Goal: Transaction & Acquisition: Book appointment/travel/reservation

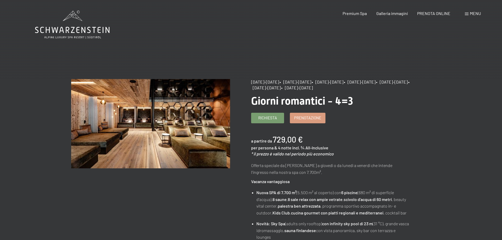
click at [85, 31] on icon at bounding box center [72, 25] width 75 height 28
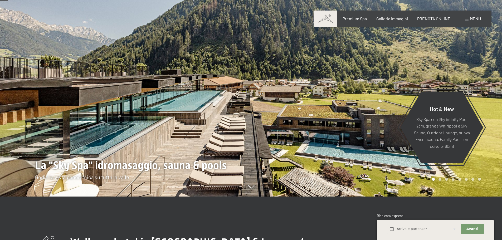
scroll to position [53, 0]
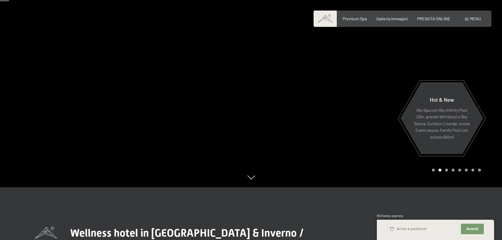
click at [295, 113] on div at bounding box center [376, 67] width 251 height 240
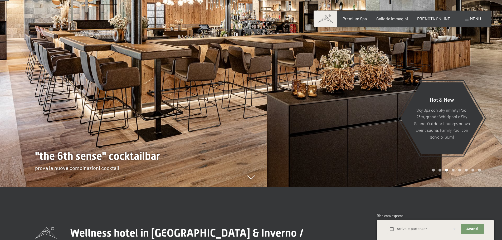
click at [305, 110] on div at bounding box center [376, 67] width 251 height 240
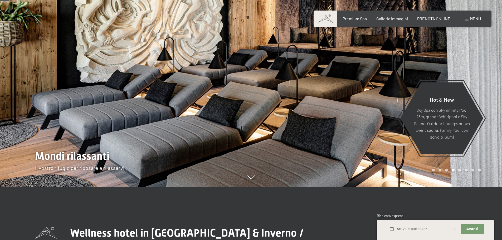
click at [305, 110] on div at bounding box center [376, 67] width 251 height 240
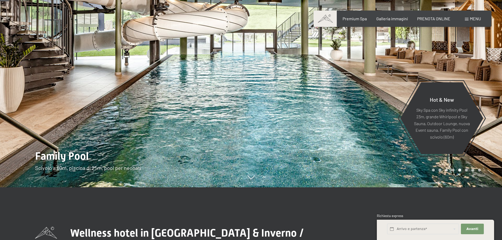
click at [305, 110] on div at bounding box center [376, 67] width 251 height 240
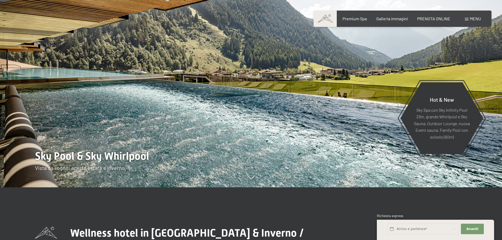
click at [305, 110] on div at bounding box center [376, 67] width 251 height 240
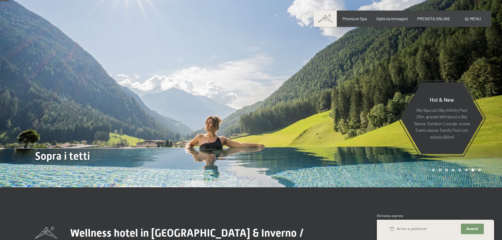
click at [305, 110] on div at bounding box center [376, 67] width 251 height 240
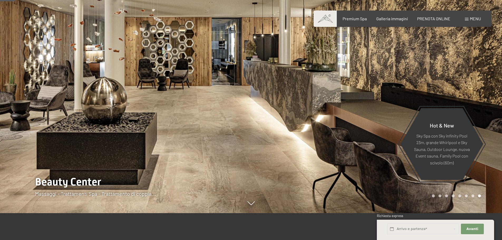
scroll to position [26, 0]
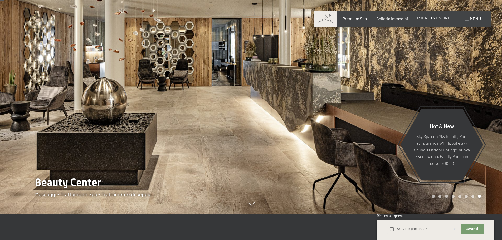
click at [431, 18] on span "PRENOTA ONLINE" at bounding box center [433, 17] width 33 height 5
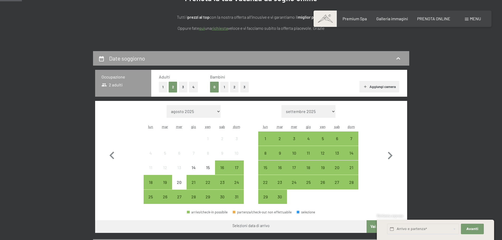
scroll to position [79, 0]
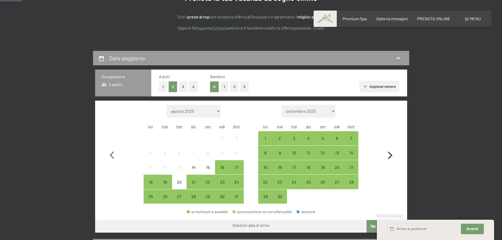
click at [391, 155] on icon "button" at bounding box center [390, 155] width 5 height 8
select select "2025-09-01"
select select "2025-10-01"
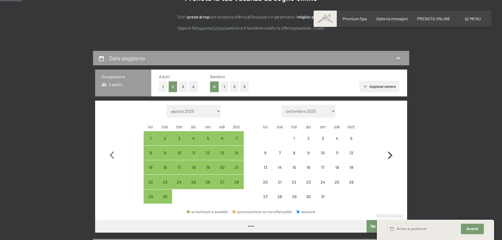
click at [391, 155] on icon "button" at bounding box center [390, 155] width 5 height 8
select select "2025-10-01"
select select "[DATE]"
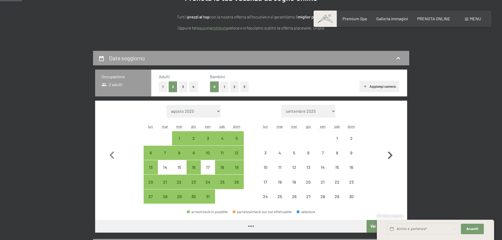
click at [391, 155] on icon "button" at bounding box center [390, 155] width 5 height 8
select select "[DATE]"
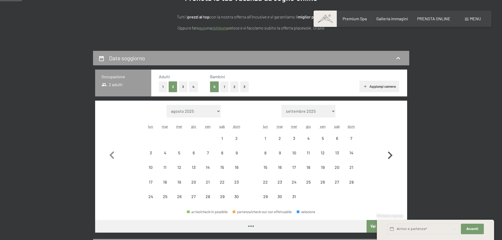
select select "[DATE]"
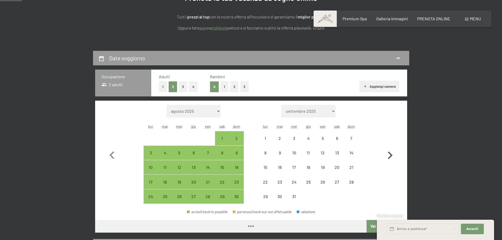
click at [391, 155] on icon "button" at bounding box center [390, 155] width 5 height 8
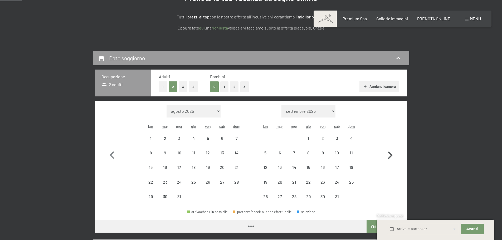
select select "[DATE]"
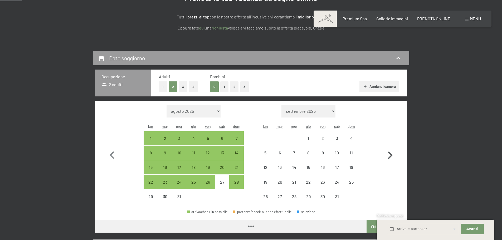
select select "[DATE]"
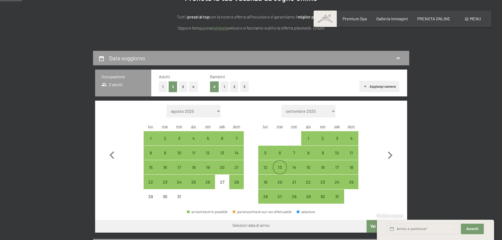
click at [276, 167] on div "13" at bounding box center [279, 171] width 13 height 13
select select "[DATE]"
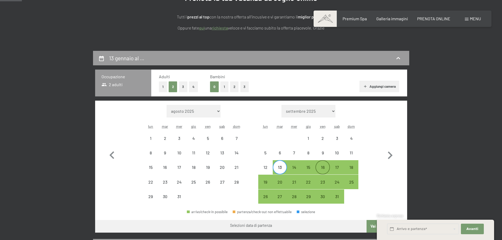
click at [324, 169] on div "16" at bounding box center [322, 171] width 13 height 13
select select "[DATE]"
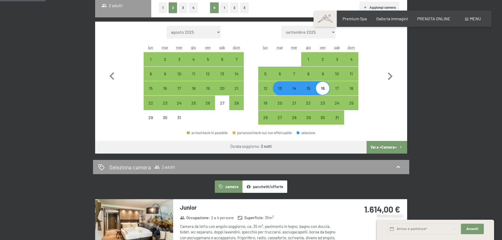
click at [386, 148] on button "Vai a «Camera»" at bounding box center [386, 147] width 40 height 13
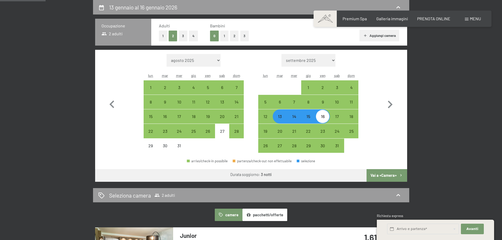
select select "[DATE]"
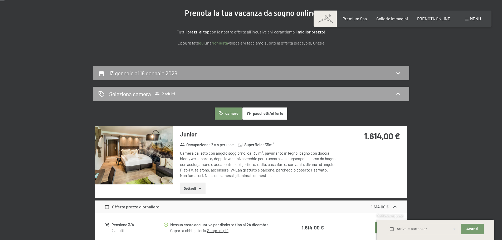
scroll to position [0, 0]
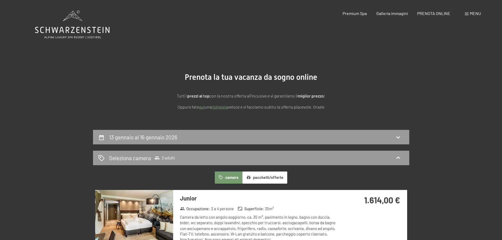
click at [70, 28] on icon at bounding box center [72, 25] width 75 height 28
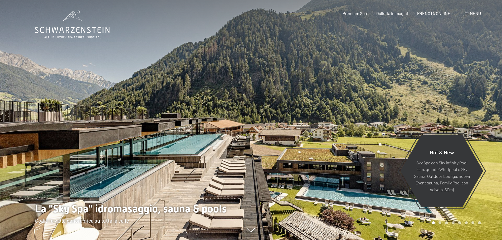
click at [473, 13] on span "Menu" at bounding box center [474, 13] width 11 height 5
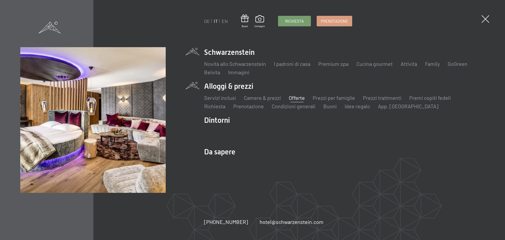
click at [297, 98] on link "Offerte" at bounding box center [297, 98] width 16 height 6
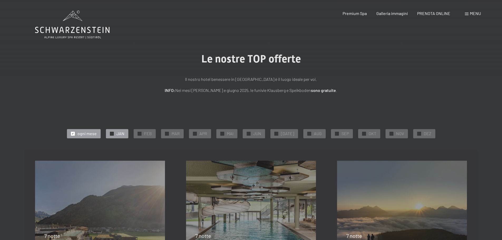
click at [113, 133] on span "✓" at bounding box center [112, 134] width 2 height 4
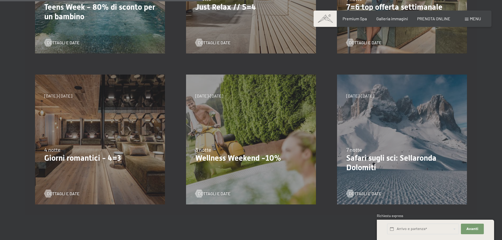
scroll to position [263, 0]
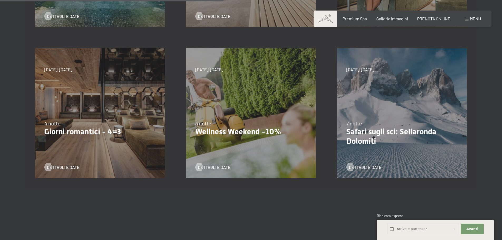
click at [90, 100] on div "[DATE]-[DATE] [DATE]-[DATE] [DATE]-[DATE] [DATE]-[DATE] [DATE]-[DATE] [DATE]-[D…" at bounding box center [99, 113] width 151 height 151
click at [70, 167] on span "Dettagli e Date" at bounding box center [68, 167] width 33 height 6
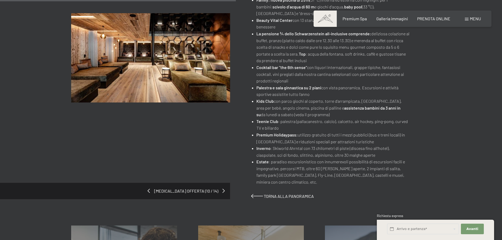
scroll to position [290, 0]
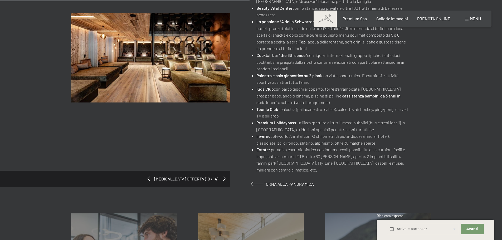
click at [223, 176] on span at bounding box center [224, 178] width 2 height 4
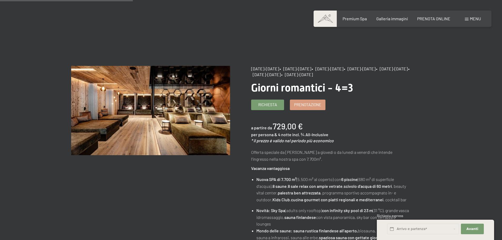
scroll to position [0, 0]
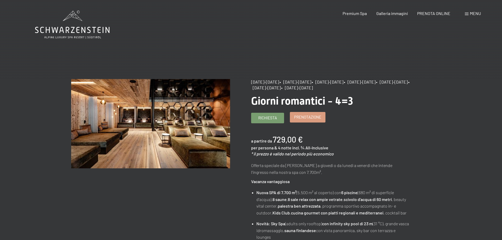
click at [298, 117] on span "Prenotazione" at bounding box center [307, 117] width 27 height 6
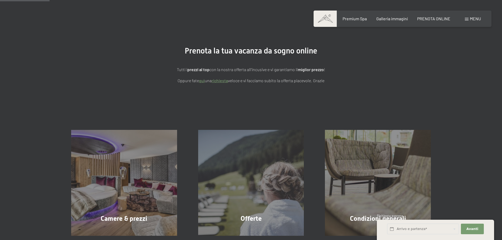
select select "[DATE]"
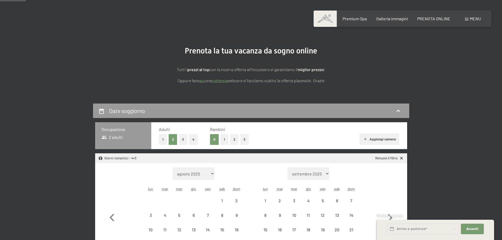
scroll to position [79, 0]
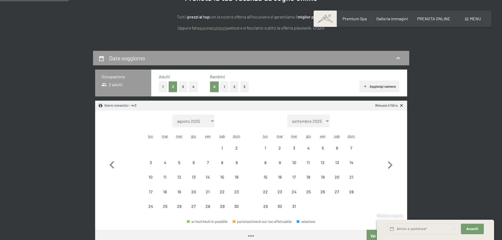
select select "[DATE]"
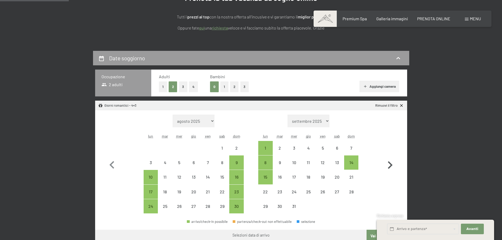
click at [390, 164] on icon "button" at bounding box center [390, 165] width 5 height 8
select select "[DATE]"
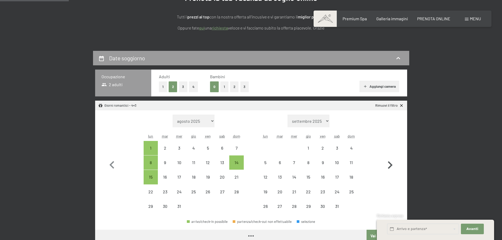
select select "[DATE]"
click at [264, 176] on div "12" at bounding box center [265, 181] width 13 height 13
select select "[DATE]"
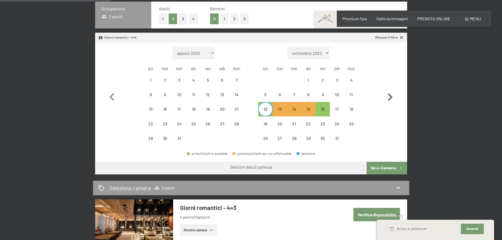
scroll to position [158, 0]
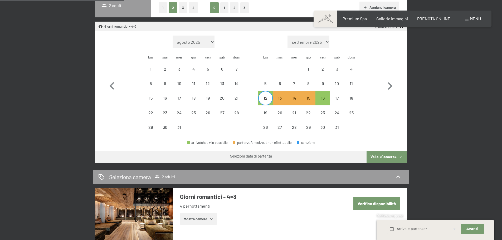
click at [388, 158] on button "Vai a «Camera»" at bounding box center [386, 157] width 40 height 13
select select "[DATE]"
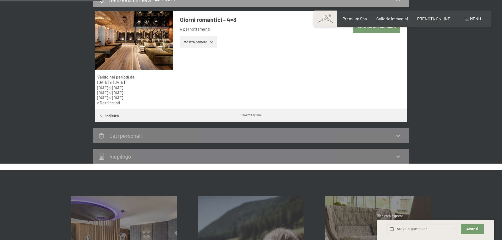
scroll to position [130, 0]
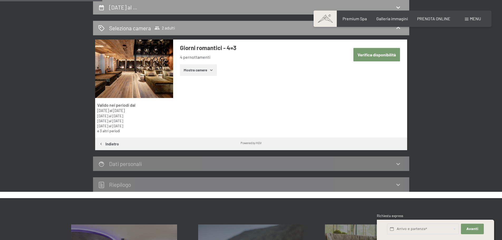
click at [162, 72] on img at bounding box center [134, 68] width 78 height 58
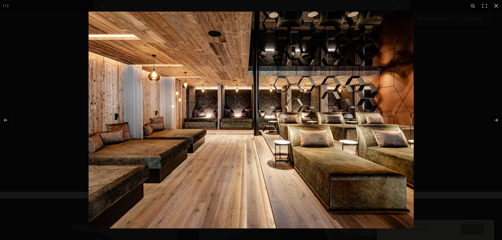
click at [245, 151] on img at bounding box center [250, 120] width 325 height 217
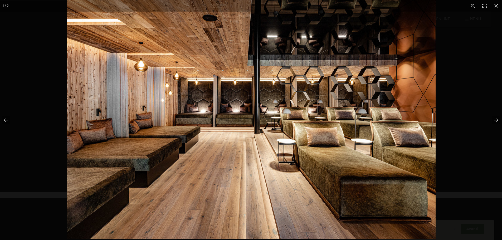
click at [245, 151] on img at bounding box center [251, 116] width 369 height 246
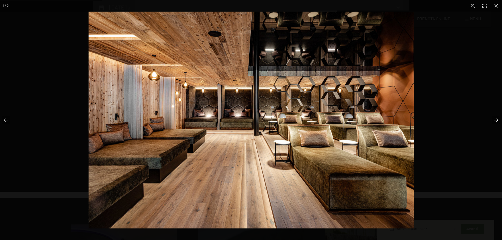
click at [497, 120] on button "button" at bounding box center [492, 120] width 18 height 26
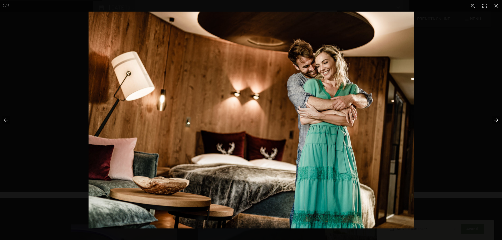
click at [497, 120] on button "button" at bounding box center [492, 120] width 18 height 26
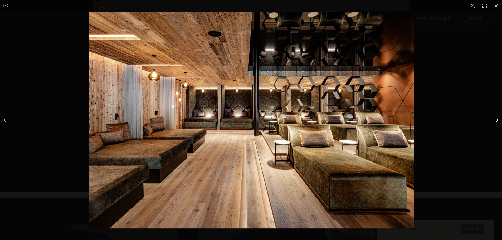
click at [497, 120] on button "button" at bounding box center [492, 120] width 18 height 26
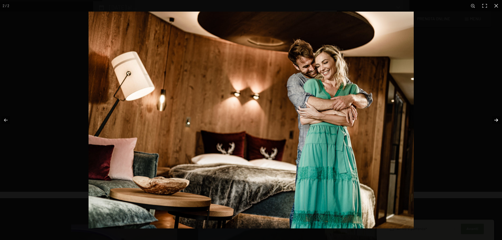
click at [497, 120] on button "button" at bounding box center [492, 120] width 18 height 26
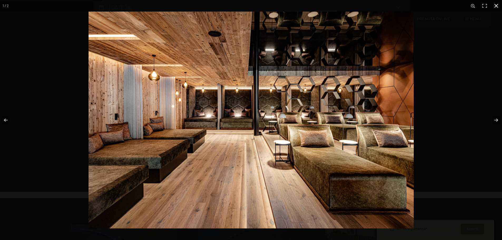
click at [495, 3] on button "button" at bounding box center [496, 6] width 12 height 12
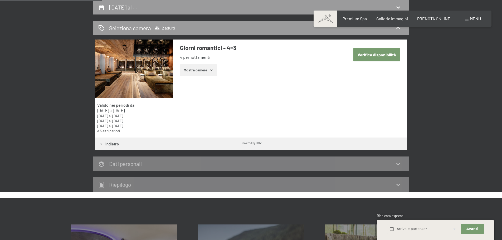
click at [385, 53] on button "Verifica disponibilità" at bounding box center [376, 54] width 47 height 13
select select "[DATE]"
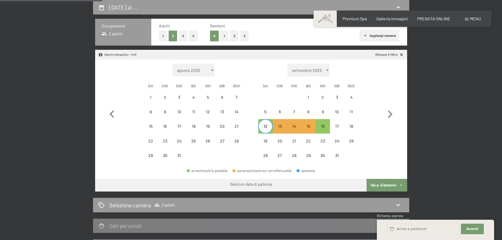
click at [386, 185] on button "Vai a «Camera»" at bounding box center [386, 185] width 40 height 13
select select "[DATE]"
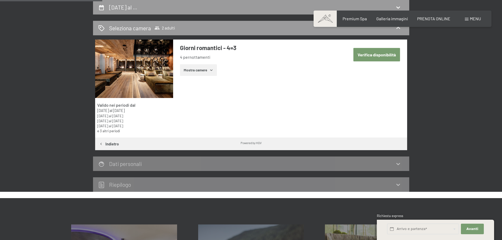
click at [197, 73] on button "Mostra camere" at bounding box center [198, 70] width 37 height 12
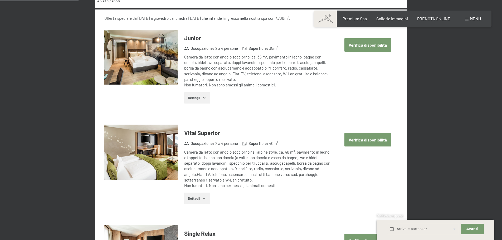
scroll to position [288, 0]
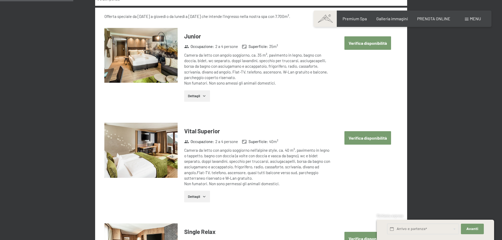
click at [365, 44] on button "Verifica disponibilità" at bounding box center [367, 42] width 47 height 13
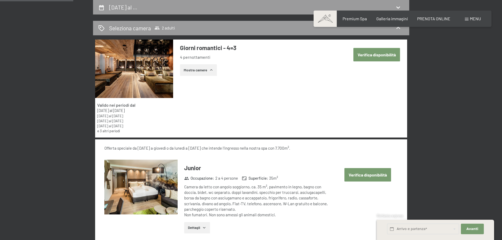
select select "[DATE]"
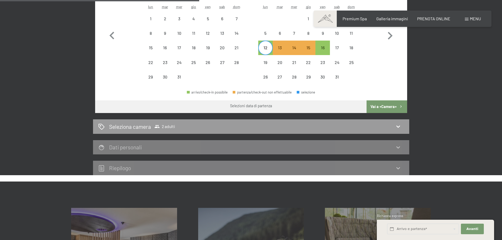
scroll to position [209, 0]
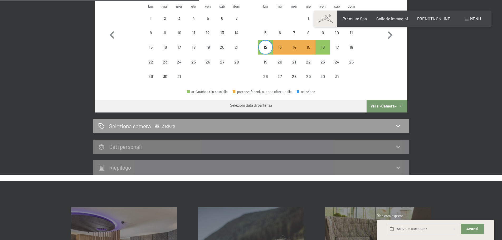
click at [387, 107] on button "Vai a «Camera»" at bounding box center [386, 106] width 40 height 13
select select "[DATE]"
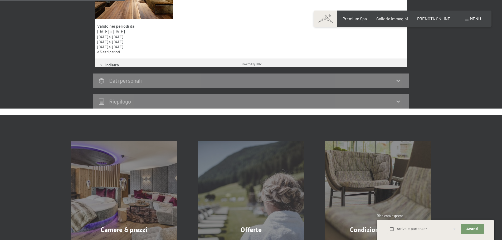
scroll to position [130, 0]
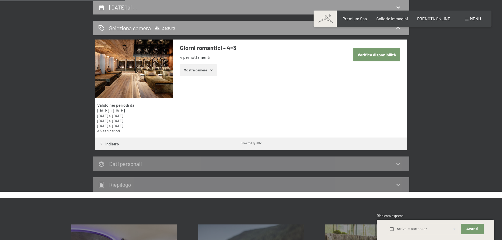
click at [379, 56] on button "Verifica disponibilità" at bounding box center [376, 54] width 47 height 13
select select "[DATE]"
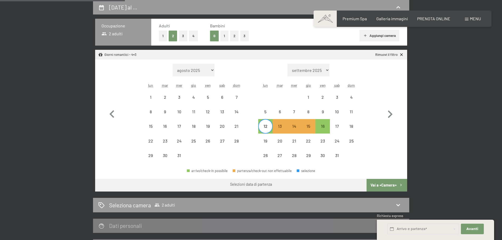
click at [374, 184] on button "Vai a «Camera»" at bounding box center [386, 185] width 40 height 13
select select "[DATE]"
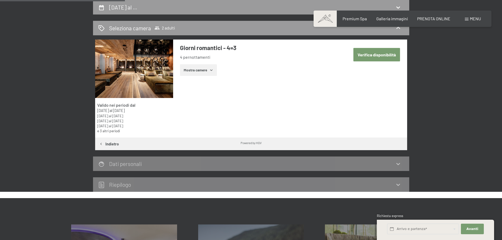
click at [400, 163] on icon at bounding box center [398, 164] width 6 height 6
click at [398, 167] on div "Dati personali" at bounding box center [250, 164] width 305 height 8
click at [209, 68] on icon "button" at bounding box center [211, 70] width 4 height 4
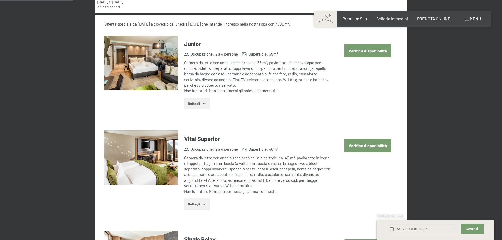
scroll to position [261, 0]
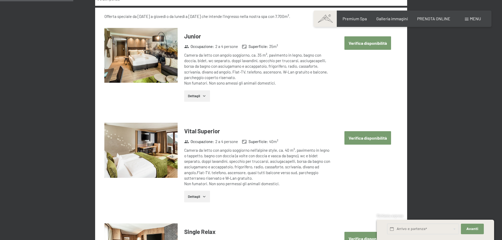
click at [355, 139] on button "Verifica disponibilità" at bounding box center [367, 137] width 47 height 13
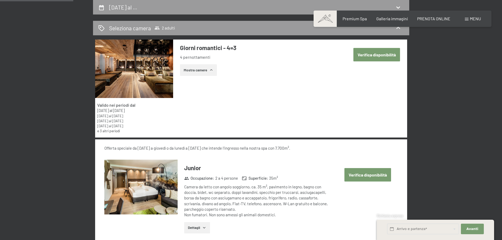
select select "[DATE]"
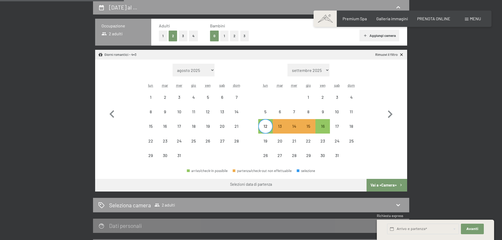
click at [265, 125] on div "12" at bounding box center [265, 130] width 13 height 13
select select "[DATE]"
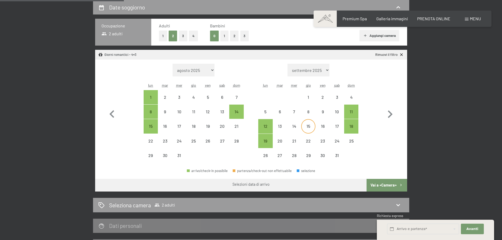
click at [313, 127] on div "15" at bounding box center [307, 130] width 13 height 13
select select "[DATE]"
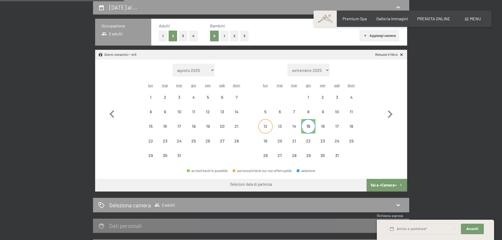
click at [268, 125] on div "12" at bounding box center [265, 130] width 13 height 13
select select "[DATE]"
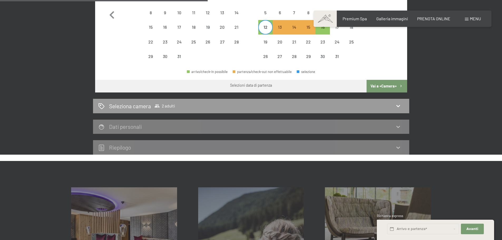
scroll to position [235, 0]
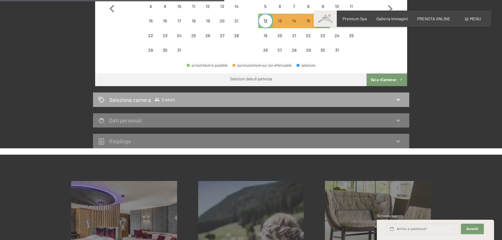
click at [398, 100] on icon at bounding box center [398, 99] width 6 height 6
select select "[DATE]"
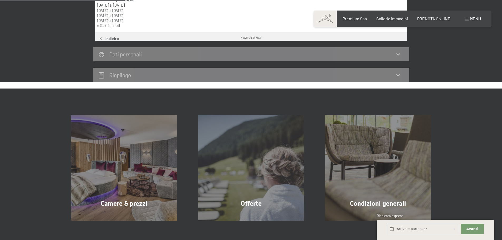
scroll to position [130, 0]
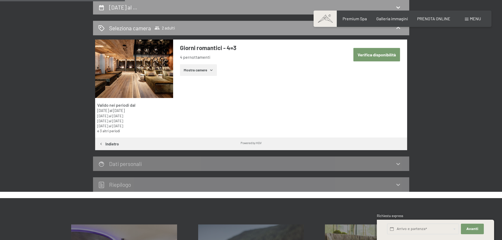
click at [196, 75] on button "Mostra camere" at bounding box center [198, 70] width 37 height 12
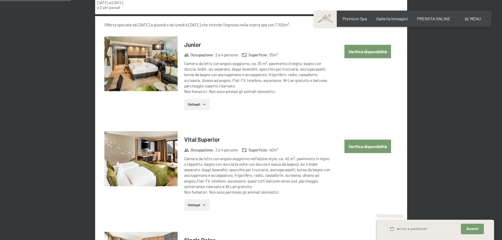
scroll to position [261, 0]
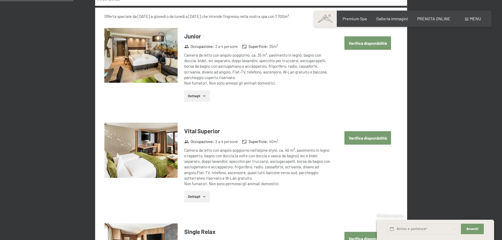
click at [171, 62] on img at bounding box center [140, 55] width 73 height 55
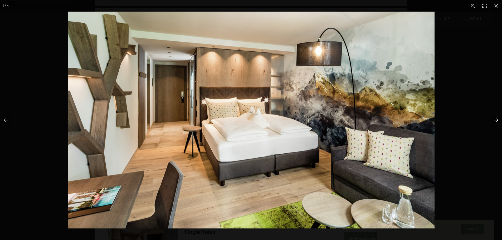
click at [495, 119] on button "button" at bounding box center [492, 120] width 18 height 26
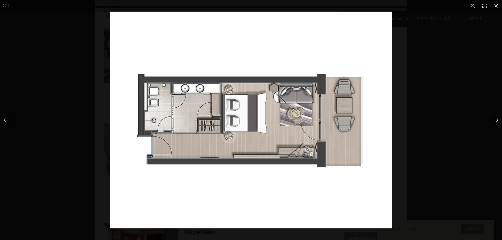
click at [497, 5] on button "button" at bounding box center [496, 6] width 12 height 12
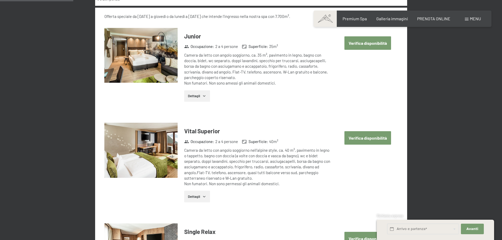
click at [157, 159] on img at bounding box center [140, 150] width 73 height 55
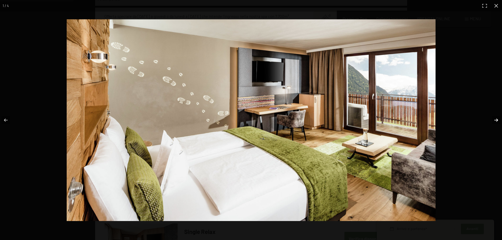
click at [494, 121] on button "button" at bounding box center [492, 120] width 18 height 26
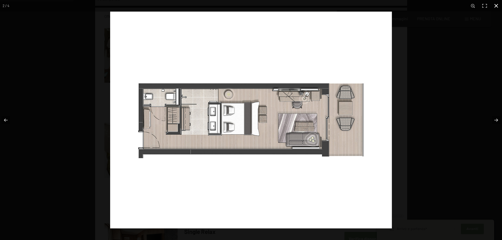
click at [497, 6] on button "button" at bounding box center [496, 6] width 12 height 12
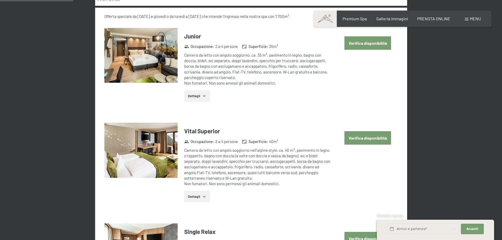
click at [347, 135] on button "Verifica disponibilità" at bounding box center [367, 137] width 47 height 13
select select "[DATE]"
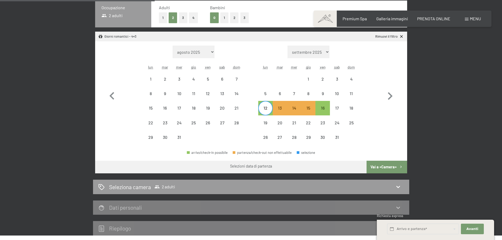
scroll to position [182, 0]
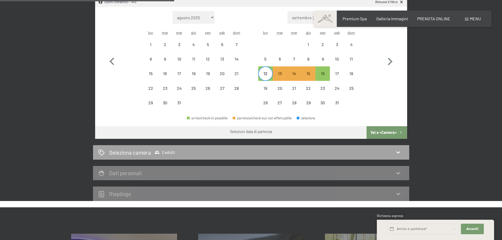
click at [396, 151] on icon at bounding box center [398, 152] width 6 height 6
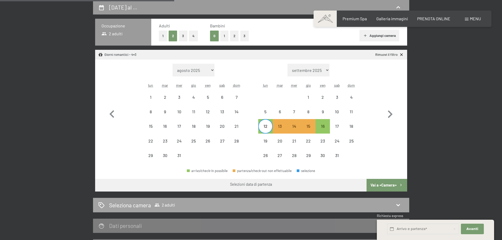
select select "[DATE]"
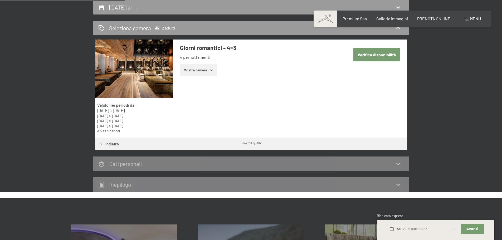
click at [201, 68] on button "Mostra camere" at bounding box center [198, 70] width 37 height 12
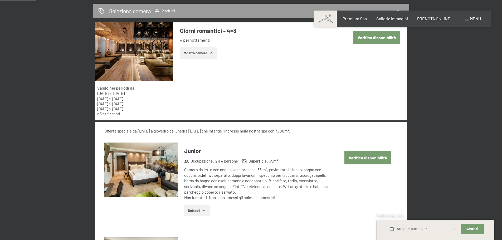
scroll to position [156, 0]
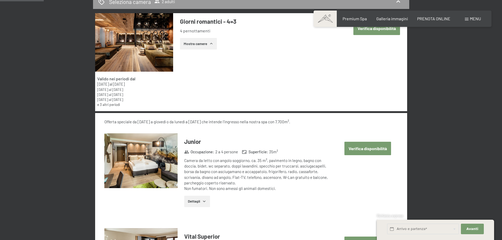
click at [202, 201] on icon "button" at bounding box center [204, 201] width 4 height 4
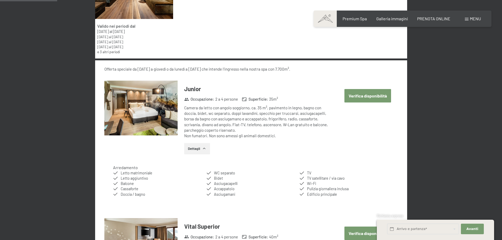
click at [202, 125] on div "Camera da letto con angolo soggiorno, ca. 35 m², pavimento in legno, bagno con …" at bounding box center [257, 122] width 147 height 34
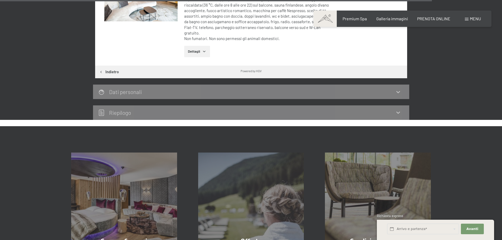
scroll to position [1578, 0]
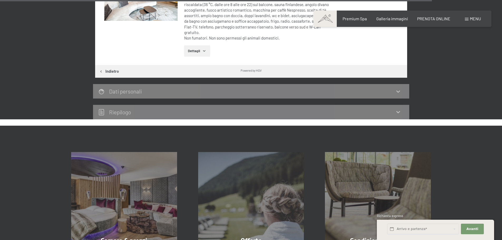
click at [156, 91] on div "Dati personali" at bounding box center [251, 91] width 316 height 14
click at [396, 90] on div "Dati personali" at bounding box center [251, 91] width 316 height 14
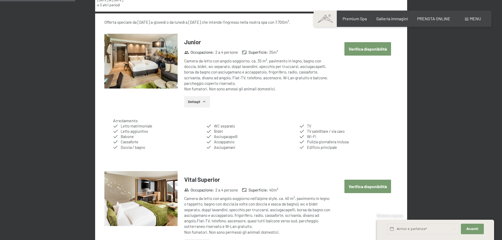
scroll to position [340, 0]
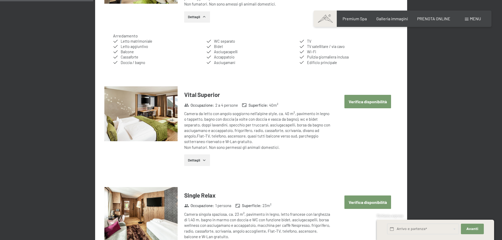
click at [359, 104] on button "Verifica disponibilità" at bounding box center [367, 101] width 47 height 13
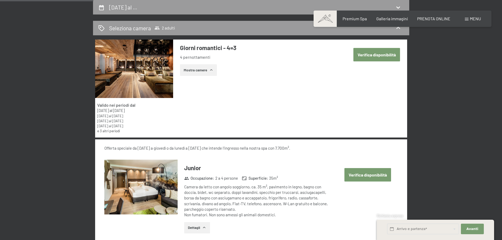
select select "[DATE]"
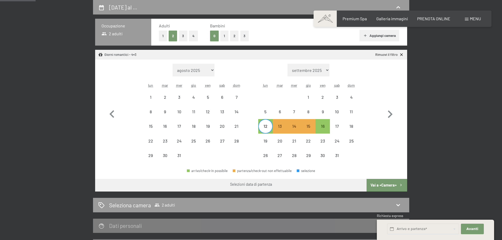
click at [267, 129] on div "12" at bounding box center [265, 130] width 13 height 13
select select "[DATE]"
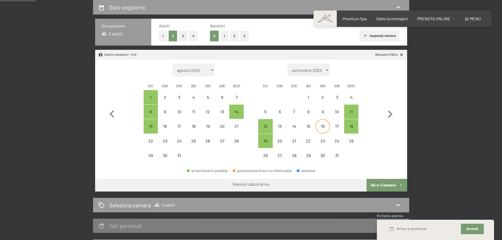
click at [319, 126] on div "16" at bounding box center [322, 130] width 13 height 13
select select "[DATE]"
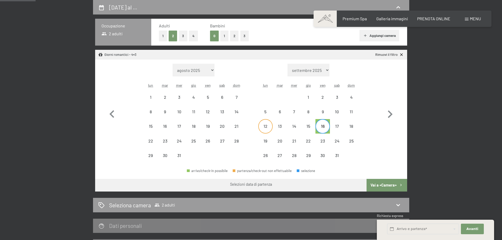
click at [270, 125] on div "12" at bounding box center [265, 130] width 13 height 13
select select "[DATE]"
click at [331, 172] on div "arrivo/check-in possibile partenza/check-out non effettuabile selezione" at bounding box center [251, 173] width 312 height 12
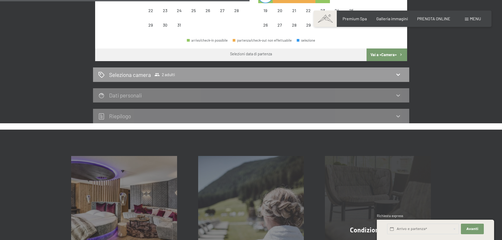
scroll to position [261, 0]
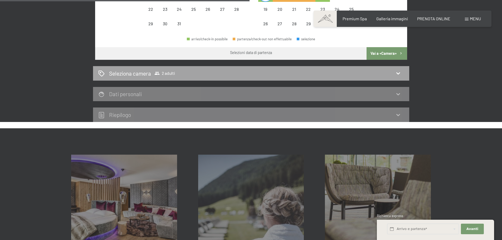
click at [240, 75] on div "Seleziona camera 2 adulti" at bounding box center [250, 74] width 305 height 8
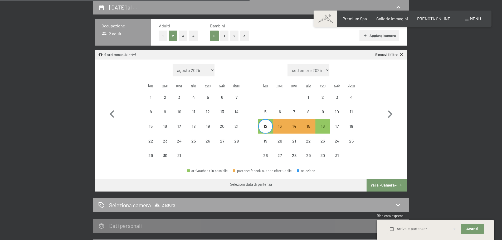
select select "[DATE]"
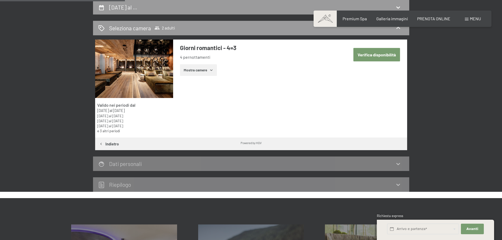
click at [199, 70] on button "Mostra camere" at bounding box center [198, 70] width 37 height 12
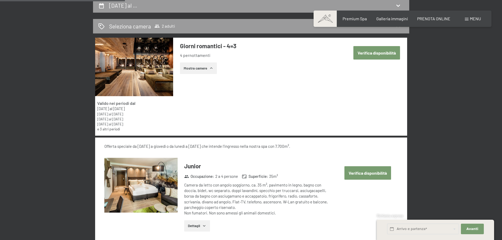
scroll to position [288, 0]
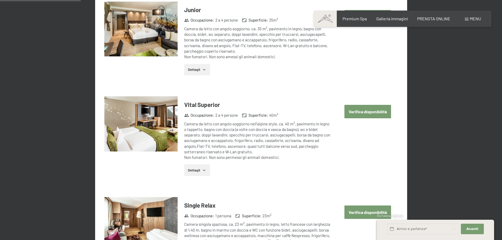
click at [202, 28] on div "Camera da letto con angolo soggiorno, ca. 35 m², pavimento in legno, bagno con …" at bounding box center [257, 43] width 147 height 34
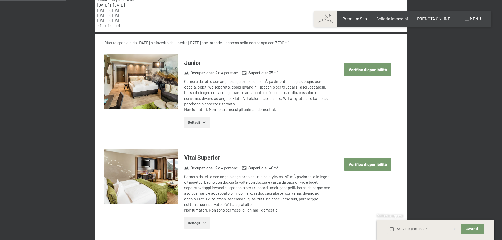
click at [359, 72] on button "Verifica disponibilità" at bounding box center [367, 69] width 47 height 13
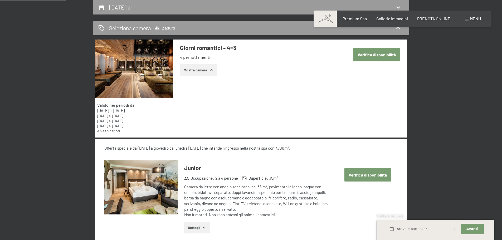
select select "[DATE]"
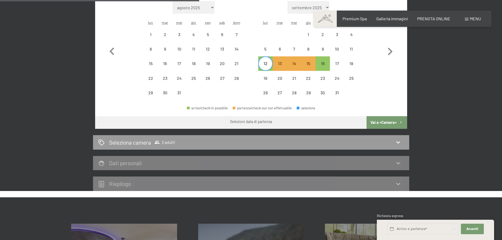
scroll to position [209, 0]
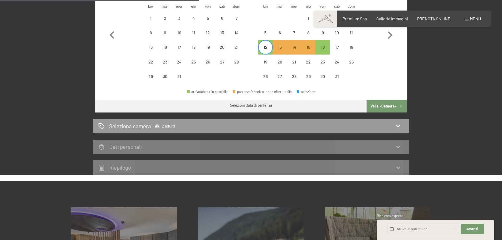
click at [387, 106] on button "Vai a «Camera»" at bounding box center [386, 106] width 40 height 13
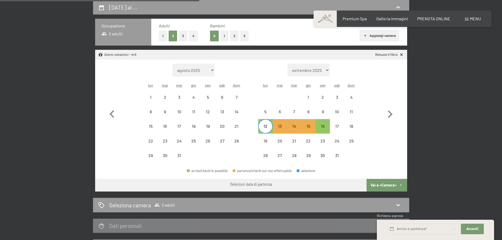
select select "[DATE]"
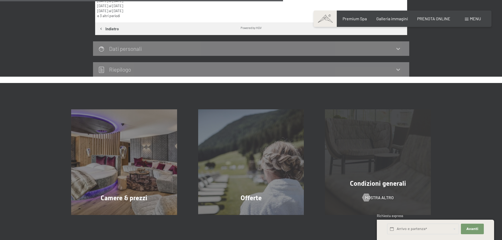
scroll to position [261, 0]
